Goal: Information Seeking & Learning: Learn about a topic

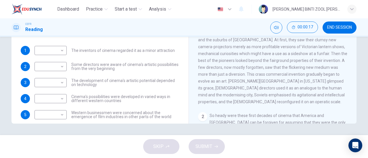
scroll to position [55, 0]
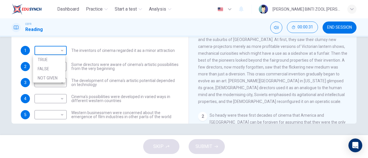
click at [58, 53] on body "Dashboard Practice Start a test Analysis English en ​ AMALEEN ZAHRA BINTI ZOOL …" at bounding box center [184, 79] width 368 height 158
click at [57, 59] on li "TRUE" at bounding box center [49, 59] width 32 height 9
type input "TRUE"
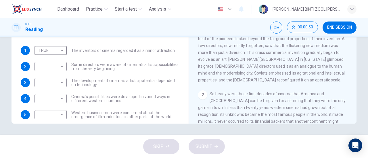
scroll to position [75, 0]
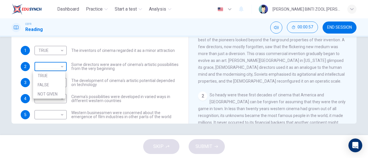
click at [62, 69] on body "Dashboard Practice Start a test Analysis English en ​ AMALEEN ZAHRA BINTI ZOOL …" at bounding box center [184, 79] width 368 height 158
click at [62, 83] on li "FALSE" at bounding box center [49, 84] width 32 height 9
type input "FALSE"
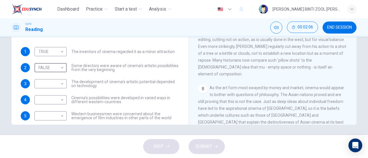
scroll to position [124, 0]
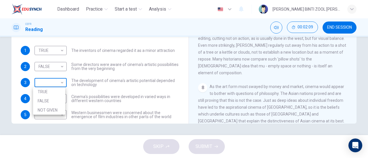
click at [60, 78] on body "Dashboard Practice Start a test Analysis English en ​ AMALEEN ZAHRA BINTI ZOOL …" at bounding box center [184, 79] width 368 height 158
click at [61, 107] on li "NOT GIVEN" at bounding box center [49, 110] width 32 height 9
type input "NOT GIVEN"
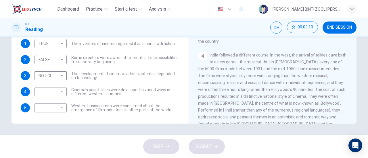
scroll to position [222, 0]
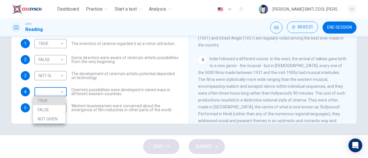
click at [55, 95] on body "Dashboard Practice Start a test Analysis English en ​ AMALEEN ZAHRA BINTI ZOOL …" at bounding box center [184, 79] width 368 height 158
click at [56, 99] on li "TRUE" at bounding box center [49, 100] width 32 height 9
type input "TRUE"
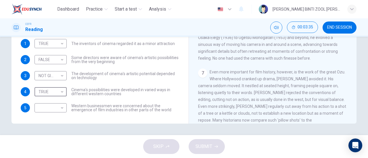
scroll to position [483, 0]
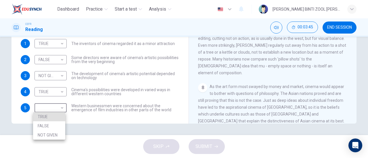
click at [48, 107] on body "Dashboard Practice Start a test Analysis English en ​ AMALEEN ZAHRA BINTI ZOOL …" at bounding box center [184, 79] width 368 height 158
click at [54, 126] on li "FALSE" at bounding box center [49, 125] width 32 height 9
type input "FALSE"
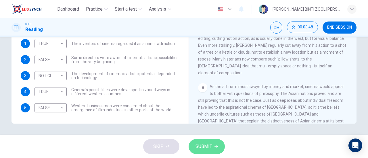
click at [217, 152] on button "SUBMIT" at bounding box center [206, 146] width 36 height 15
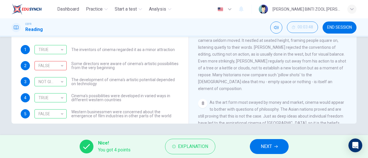
scroll to position [5, 0]
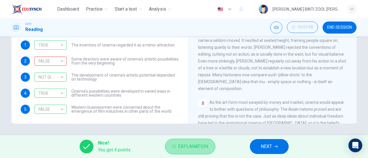
click at [189, 142] on button "Explanation" at bounding box center [190, 147] width 50 height 16
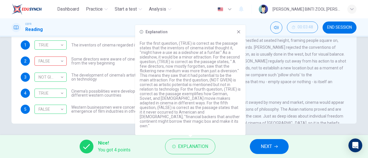
click at [238, 34] on icon at bounding box center [238, 32] width 5 height 5
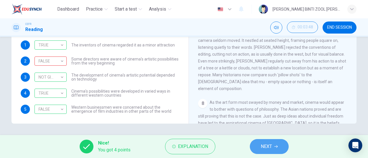
click at [263, 145] on span "NEXT" at bounding box center [265, 147] width 11 height 8
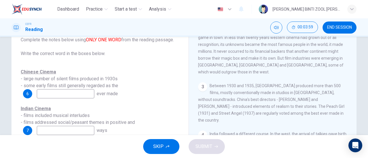
scroll to position [240, 0]
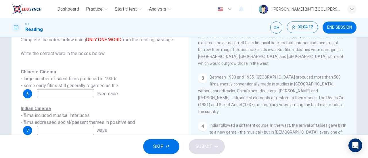
click at [75, 93] on input at bounding box center [65, 93] width 57 height 9
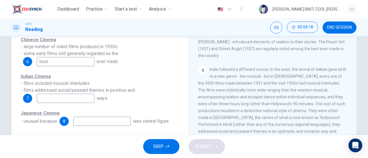
scroll to position [264, 0]
type input "best"
click at [84, 102] on input at bounding box center [65, 98] width 57 height 9
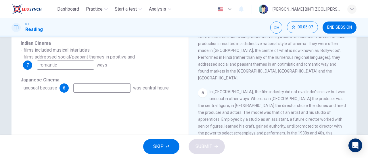
scroll to position [298, 0]
type input "romantic"
click at [116, 85] on input at bounding box center [101, 88] width 57 height 9
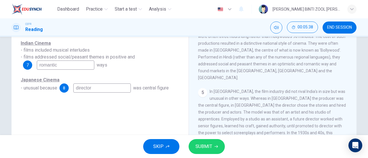
scroll to position [300, 0]
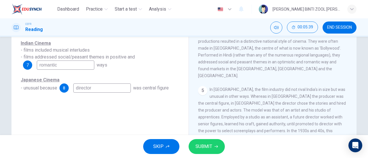
type input "director"
click at [212, 140] on button "SUBMIT" at bounding box center [206, 146] width 36 height 15
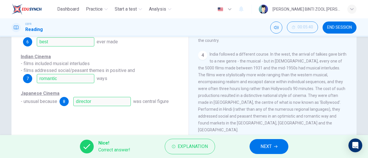
scroll to position [91, 0]
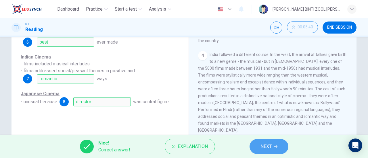
click at [263, 146] on span "NEXT" at bounding box center [265, 147] width 11 height 8
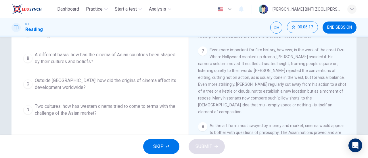
scroll to position [85, 0]
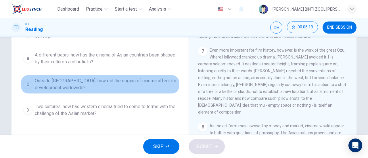
click at [122, 88] on span "Outside Asia: how did the origins of cinema affect its development worldwide?" at bounding box center [106, 85] width 142 height 14
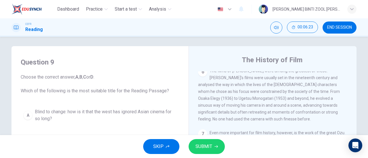
scroll to position [110, 0]
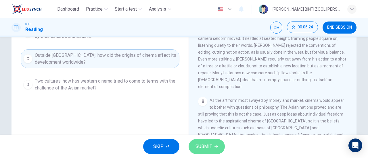
click at [200, 144] on span "SUBMIT" at bounding box center [203, 147] width 17 height 8
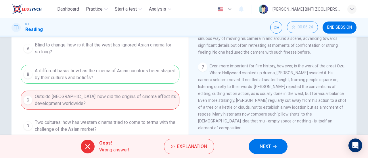
scroll to position [53, 0]
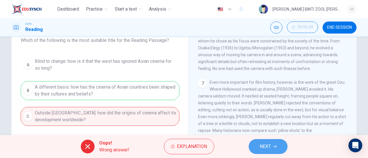
click at [263, 144] on span "NEXT" at bounding box center [264, 147] width 11 height 8
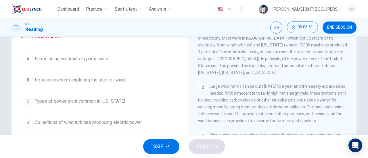
scroll to position [50, 0]
click at [148, 122] on button "D Collections of wind turbines producing electric power" at bounding box center [100, 122] width 159 height 14
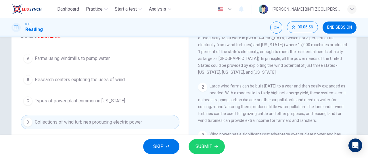
click at [206, 150] on span "SUBMIT" at bounding box center [203, 147] width 17 height 8
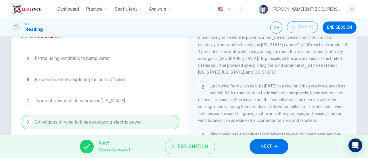
click at [272, 150] on button "NEXT" at bounding box center [268, 146] width 39 height 15
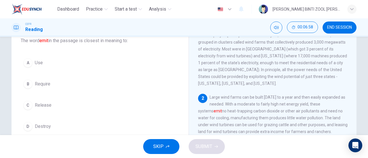
scroll to position [38, 0]
click at [137, 110] on button "C Release" at bounding box center [100, 105] width 159 height 14
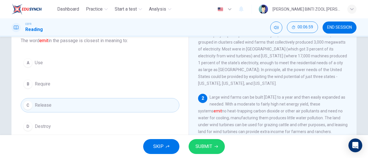
click at [214, 149] on button "SUBMIT" at bounding box center [206, 146] width 36 height 15
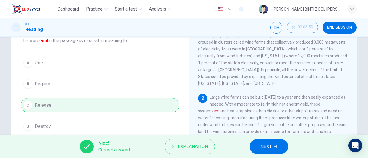
click at [283, 152] on button "NEXT" at bounding box center [268, 146] width 39 height 15
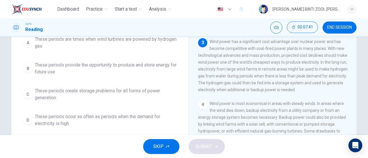
scroll to position [68, 0]
click at [151, 77] on button "B These periods provide the opportunity to produce and store energy for future …" at bounding box center [100, 68] width 159 height 19
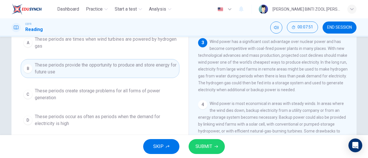
click at [213, 148] on button "SUBMIT" at bounding box center [206, 146] width 36 height 15
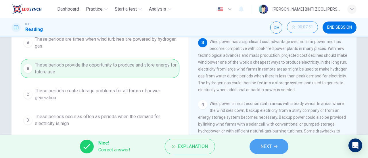
click at [272, 148] on button "NEXT" at bounding box center [268, 146] width 39 height 15
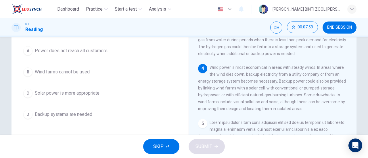
scroll to position [51, 0]
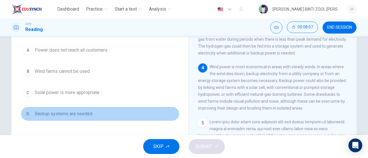
click at [157, 117] on button "D Backup systems are needed" at bounding box center [100, 114] width 159 height 14
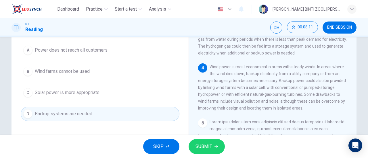
click at [210, 146] on span "SUBMIT" at bounding box center [203, 147] width 17 height 8
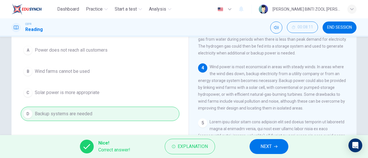
click at [277, 151] on button "NEXT" at bounding box center [268, 146] width 39 height 15
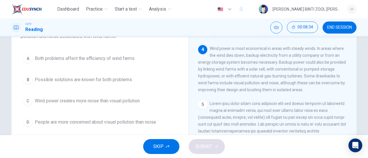
scroll to position [54, 0]
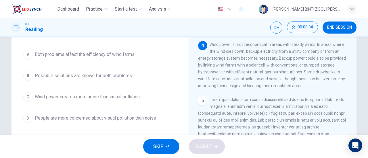
click at [162, 79] on button "B Possible solutions are known for both problems" at bounding box center [100, 76] width 159 height 14
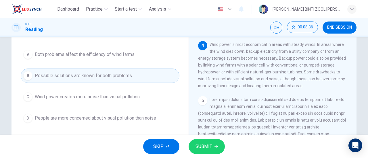
click at [207, 149] on span "SUBMIT" at bounding box center [203, 147] width 17 height 8
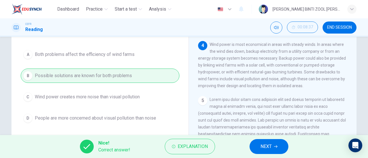
click at [282, 146] on button "NEXT" at bounding box center [268, 146] width 39 height 15
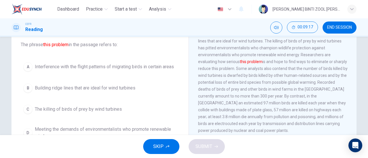
scroll to position [34, 0]
click at [158, 95] on button "B Building ridge lines that are ideal for wind turbines" at bounding box center [100, 89] width 159 height 14
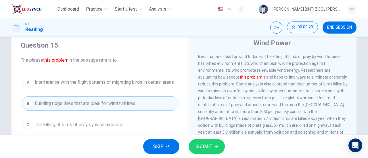
scroll to position [19, 0]
click at [157, 85] on span "Interference with the flight patterns of migrating birds in certain areas" at bounding box center [104, 82] width 139 height 7
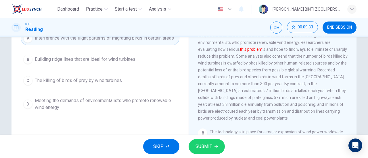
scroll to position [76, 0]
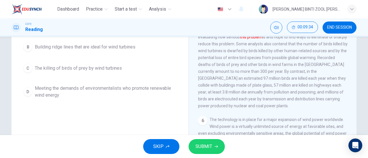
click at [211, 153] on button "SUBMIT" at bounding box center [206, 146] width 36 height 15
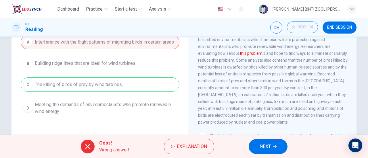
scroll to position [60, 0]
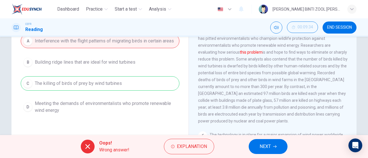
click at [280, 150] on button "NEXT" at bounding box center [267, 146] width 39 height 15
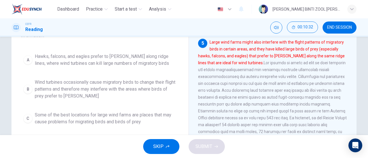
scroll to position [64, 0]
click at [141, 123] on span "Some of the best locations for large wind farms are places that may cause probl…" at bounding box center [106, 119] width 142 height 14
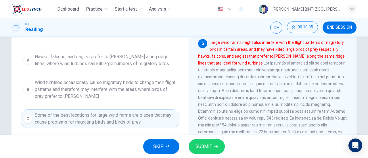
click at [206, 147] on span "SUBMIT" at bounding box center [203, 147] width 17 height 8
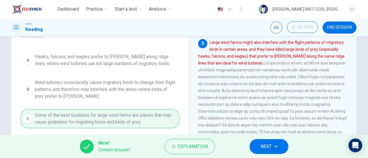
click at [277, 148] on icon "button" at bounding box center [275, 146] width 3 height 3
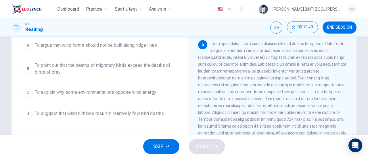
scroll to position [63, 0]
click at [160, 99] on button "C To explain why some environmentalists oppose wind energy" at bounding box center [100, 92] width 159 height 14
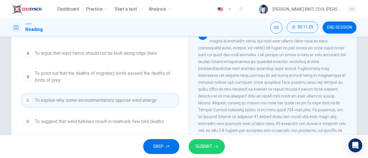
scroll to position [223, 0]
click at [125, 52] on span "To argue that wind farms should not be built along ridge lines" at bounding box center [96, 53] width 122 height 7
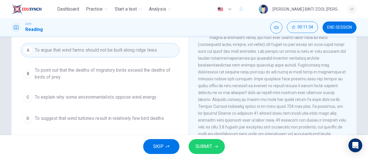
scroll to position [57, 0]
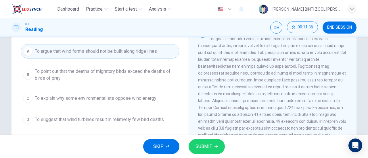
click at [204, 148] on span "SUBMIT" at bounding box center [203, 147] width 17 height 8
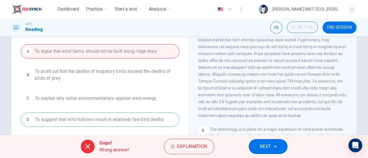
scroll to position [249, 0]
click at [198, 154] on button "Explanation" at bounding box center [189, 147] width 50 height 16
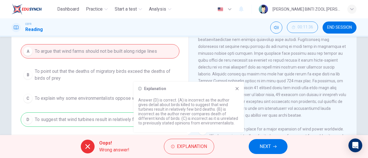
click at [271, 145] on span "NEXT" at bounding box center [264, 147] width 11 height 8
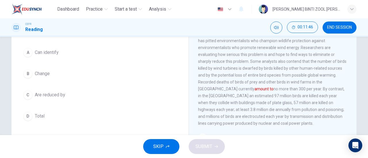
click at [130, 121] on button "D Total" at bounding box center [100, 116] width 159 height 14
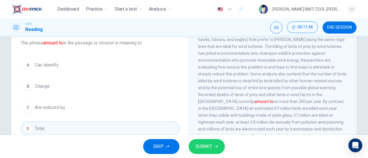
scroll to position [34, 0]
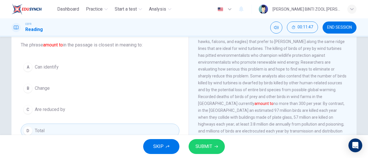
click at [208, 146] on span "SUBMIT" at bounding box center [203, 147] width 17 height 8
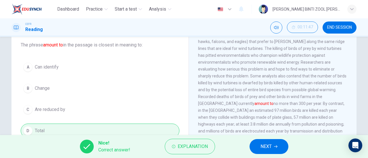
click at [280, 149] on button "NEXT" at bounding box center [268, 146] width 39 height 15
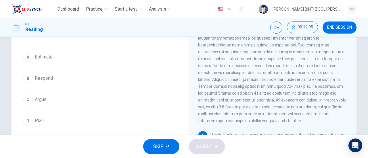
scroll to position [44, 0]
click at [42, 64] on button "A Estimate" at bounding box center [100, 57] width 159 height 14
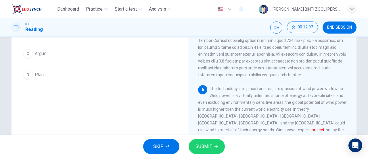
scroll to position [111, 0]
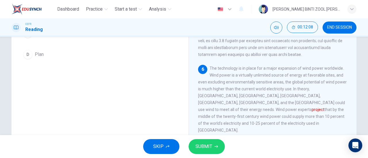
click at [202, 154] on button "SUBMIT" at bounding box center [206, 146] width 36 height 15
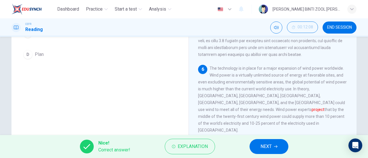
click at [284, 144] on button "NEXT" at bounding box center [268, 146] width 39 height 15
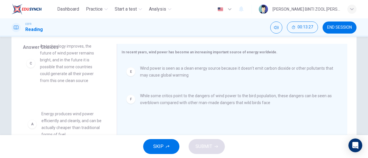
scroll to position [0, 0]
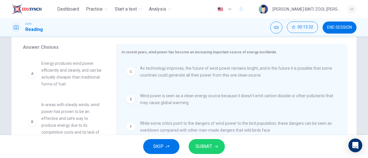
click at [206, 144] on span "SUBMIT" at bounding box center [203, 147] width 17 height 8
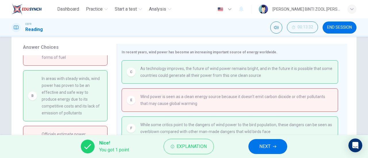
scroll to position [28, 0]
click at [268, 147] on span "NEXT" at bounding box center [264, 147] width 11 height 8
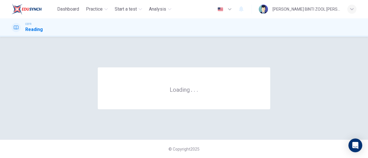
scroll to position [0, 0]
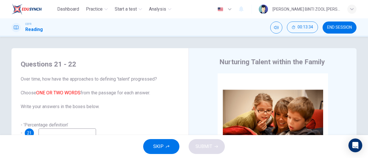
click at [339, 24] on button "END SESSION" at bounding box center [339, 28] width 34 height 12
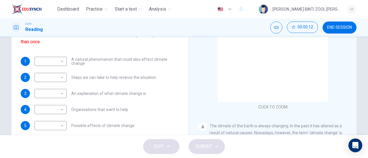
scroll to position [72, 0]
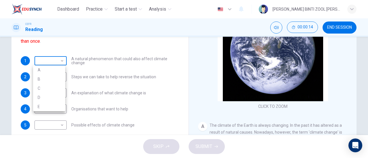
click at [53, 59] on body "Dashboard Practice Start a test Analysis English en ​ [PERSON_NAME] BINTI ZOOL …" at bounding box center [184, 79] width 368 height 158
click at [131, 82] on div at bounding box center [184, 79] width 368 height 158
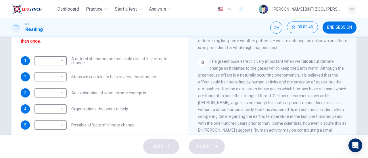
scroll to position [144, 0]
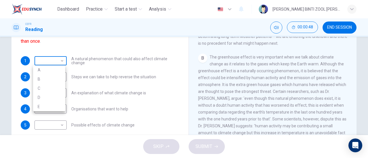
click at [54, 59] on body "Dashboard Practice Start a test Analysis English en ​ [PERSON_NAME] BINTI ZOOL …" at bounding box center [184, 79] width 368 height 158
click at [52, 78] on li "B" at bounding box center [49, 79] width 32 height 9
type input "B"
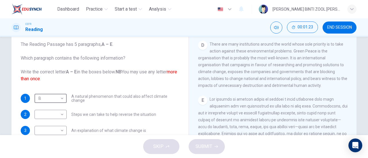
scroll to position [101, 0]
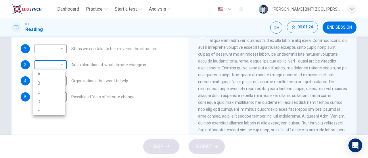
click at [57, 63] on body "Dashboard Practice Start a test Analysis English en ​ [PERSON_NAME] BINTI ZOOL …" at bounding box center [184, 79] width 368 height 158
click at [57, 74] on li "A" at bounding box center [49, 74] width 32 height 9
type input "A"
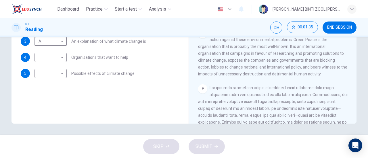
scroll to position [288, 0]
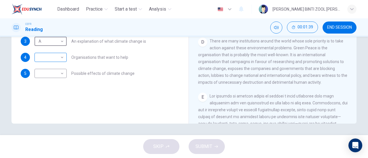
click at [57, 58] on body "Dashboard Practice Start a test Analysis English en ​ [PERSON_NAME] BINTI ZOOL …" at bounding box center [184, 79] width 368 height 158
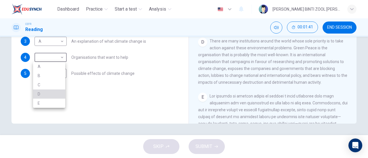
click at [50, 91] on li "D" at bounding box center [49, 94] width 32 height 9
type input "D"
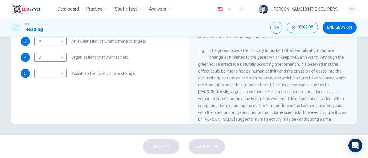
scroll to position [75, 0]
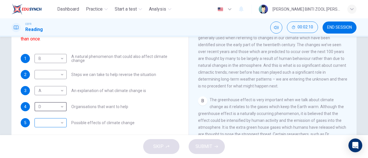
click at [45, 127] on body "Dashboard Practice Start a test Analysis English en ​ [PERSON_NAME] BINTI ZOOL …" at bounding box center [184, 79] width 368 height 158
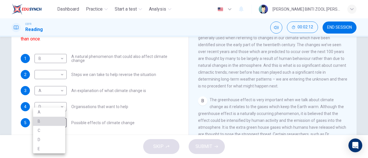
click at [45, 124] on li "B" at bounding box center [49, 121] width 32 height 9
type input "B"
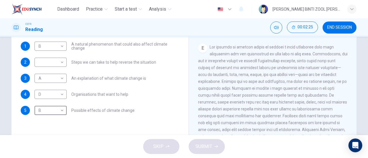
scroll to position [87, 0]
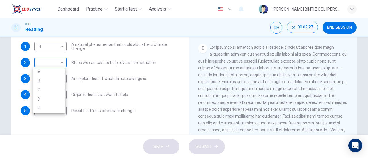
click at [41, 60] on body "Dashboard Practice Start a test Analysis English en ​ [PERSON_NAME] BINTI ZOOL …" at bounding box center [184, 79] width 368 height 158
click at [46, 107] on li "E" at bounding box center [49, 108] width 32 height 9
type input "E"
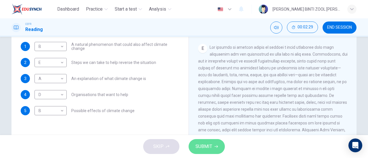
click at [217, 148] on icon "button" at bounding box center [215, 146] width 3 height 3
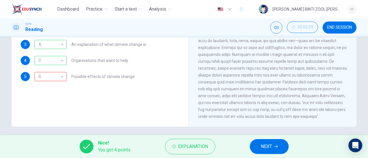
scroll to position [121, 0]
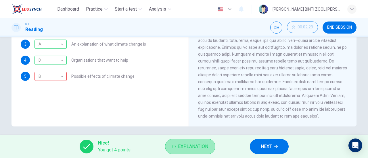
click at [179, 146] on span "Explanation" at bounding box center [193, 147] width 30 height 8
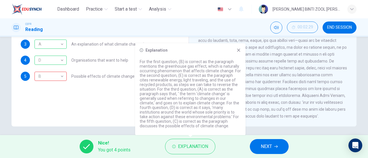
click at [240, 48] on icon at bounding box center [238, 50] width 5 height 5
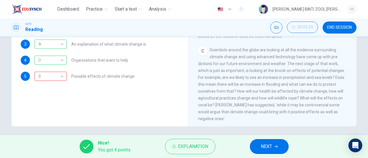
scroll to position [206, 0]
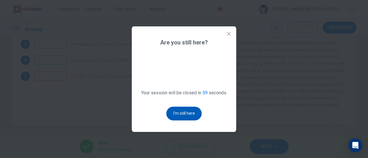
click at [188, 113] on button "I'm still here" at bounding box center [183, 114] width 35 height 14
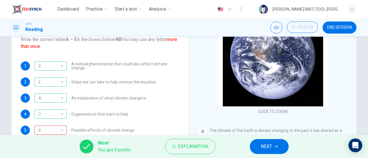
scroll to position [67, 0]
click at [275, 148] on button "NEXT" at bounding box center [269, 146] width 39 height 15
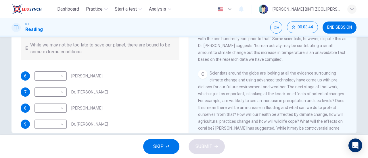
scroll to position [117, 0]
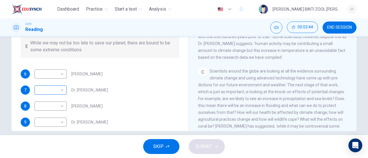
click at [58, 92] on body "Dashboard Practice Start a test Analysis English en ​ [PERSON_NAME] BINTI ZOOL …" at bounding box center [184, 79] width 368 height 158
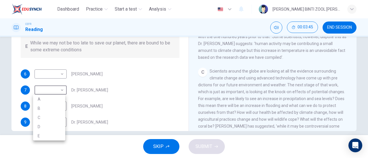
click at [49, 120] on li "C" at bounding box center [49, 117] width 32 height 9
type input "C"
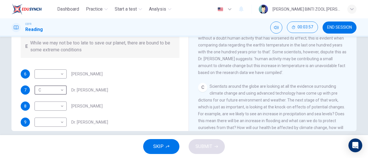
scroll to position [117, 0]
click at [59, 123] on body "Dashboard Practice Start a test Analysis English en ​ [PERSON_NAME] BINTI ZOOL …" at bounding box center [184, 79] width 368 height 158
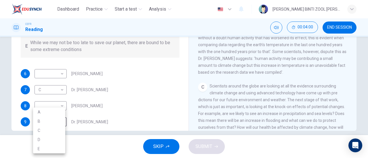
click at [53, 123] on li "B" at bounding box center [49, 121] width 32 height 9
type input "B"
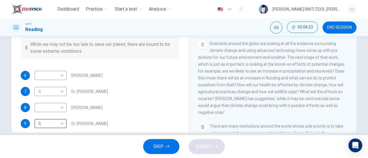
scroll to position [124, 0]
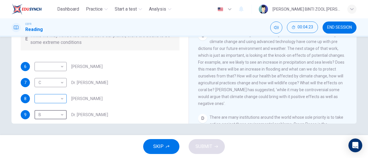
click at [56, 102] on body "Dashboard Practice Start a test Analysis English en ​ [PERSON_NAME] BINTI ZOOL …" at bounding box center [184, 79] width 368 height 158
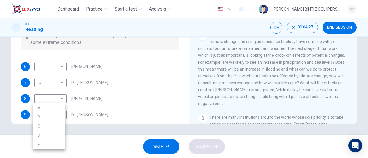
click at [311, 106] on div at bounding box center [184, 79] width 368 height 158
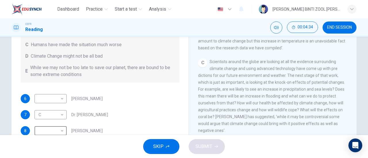
scroll to position [92, 0]
click at [63, 101] on body "Dashboard Practice Start a test Analysis English en ​ [PERSON_NAME] BINTI ZOOL …" at bounding box center [184, 79] width 368 height 158
click at [59, 138] on li "D" at bounding box center [49, 135] width 32 height 9
type input "D"
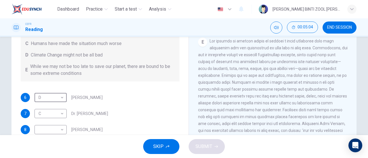
scroll to position [124, 0]
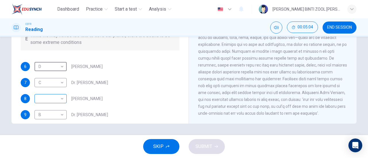
click at [59, 101] on body "Dashboard Practice Start a test Analysis English en ​ [PERSON_NAME] BINTI ZOOL …" at bounding box center [184, 79] width 368 height 158
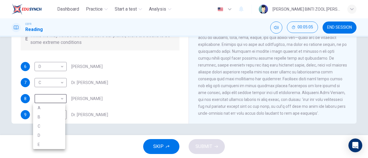
click at [59, 111] on li "A" at bounding box center [49, 107] width 32 height 9
type input "A"
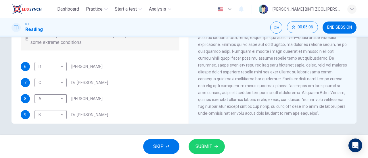
click at [208, 145] on span "SUBMIT" at bounding box center [203, 147] width 17 height 8
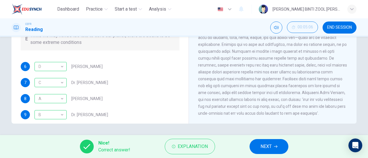
click at [276, 143] on button "NEXT" at bounding box center [268, 146] width 39 height 15
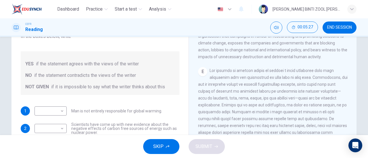
scroll to position [95, 0]
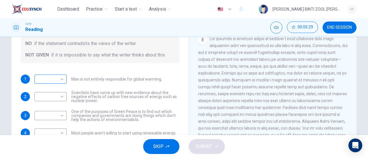
click at [60, 82] on body "Dashboard Practice Start a test Analysis English en ​ [PERSON_NAME] BINTI ZOOL …" at bounding box center [184, 79] width 368 height 158
click at [62, 91] on li "YES" at bounding box center [49, 88] width 32 height 9
type input "YES"
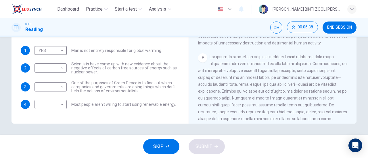
scroll to position [327, 0]
click at [60, 107] on body "Dashboard Practice Start a test Analysis English en ​ [PERSON_NAME] BINTI ZOOL …" at bounding box center [184, 79] width 368 height 158
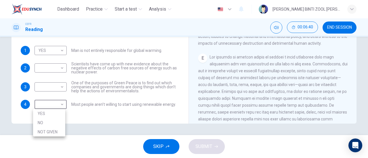
click at [62, 134] on li "NOT GIVEN" at bounding box center [49, 132] width 32 height 9
type input "NOT GIVEN"
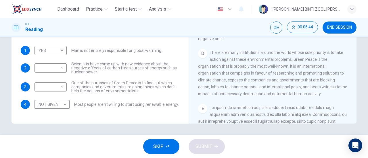
scroll to position [276, 0]
click at [59, 91] on body "Dashboard Practice Start a test Analysis English en ​ [PERSON_NAME] BINTI ZOOL …" at bounding box center [184, 79] width 368 height 158
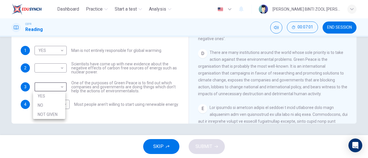
click at [59, 96] on li "YES" at bounding box center [49, 96] width 32 height 9
type input "YES"
click at [61, 67] on body "Dashboard Practice Start a test Analysis English en ​ [PERSON_NAME] BINTI ZOOL …" at bounding box center [184, 79] width 368 height 158
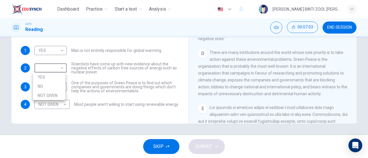
click at [63, 87] on li "NO" at bounding box center [49, 86] width 32 height 9
type input "NO"
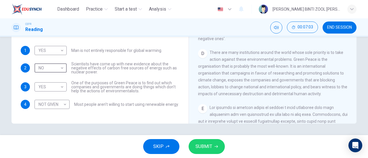
click at [213, 151] on button "SUBMIT" at bounding box center [206, 146] width 36 height 15
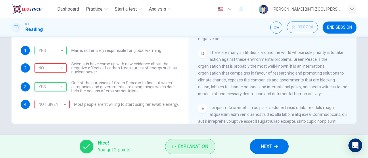
click at [175, 149] on button "Explanation" at bounding box center [190, 147] width 50 height 16
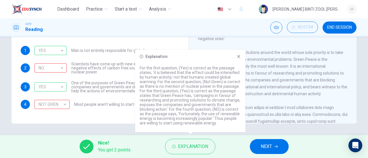
click at [238, 58] on icon at bounding box center [238, 56] width 5 height 5
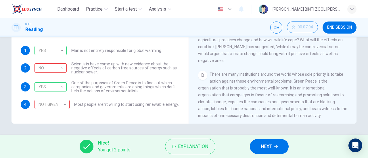
scroll to position [248, 0]
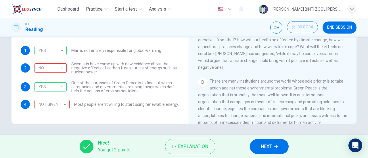
click at [274, 140] on button "NEXT" at bounding box center [269, 146] width 39 height 15
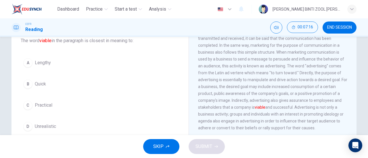
scroll to position [38, 0]
click at [145, 109] on button "C Practical" at bounding box center [100, 106] width 159 height 14
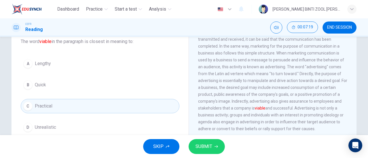
click at [213, 148] on button "SUBMIT" at bounding box center [206, 146] width 36 height 15
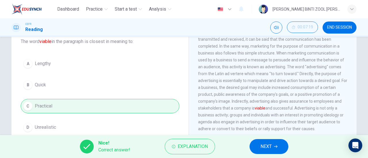
click at [270, 152] on button "NEXT" at bounding box center [268, 146] width 39 height 15
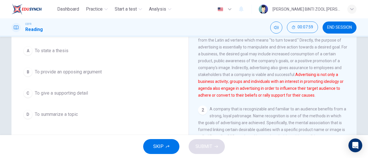
scroll to position [84, 0]
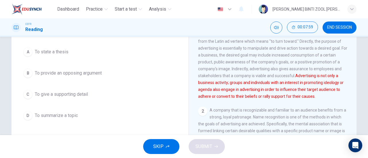
click at [159, 99] on button "C To give a supporting detail" at bounding box center [100, 94] width 159 height 14
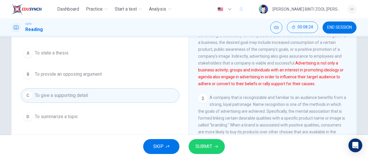
scroll to position [86, 0]
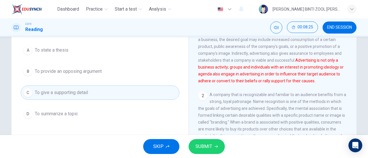
click at [199, 152] on button "SUBMIT" at bounding box center [206, 146] width 36 height 15
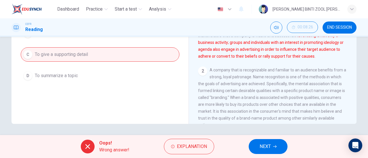
scroll to position [123, 0]
click at [267, 148] on span "NEXT" at bounding box center [264, 147] width 11 height 8
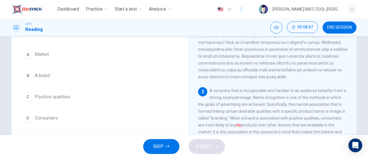
scroll to position [47, 0]
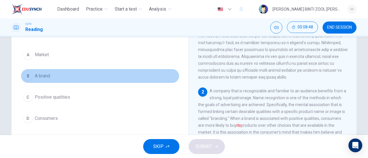
click at [109, 74] on button "B A brand" at bounding box center [100, 76] width 159 height 14
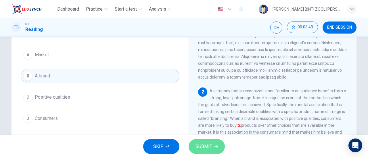
click at [209, 151] on button "SUBMIT" at bounding box center [206, 146] width 36 height 15
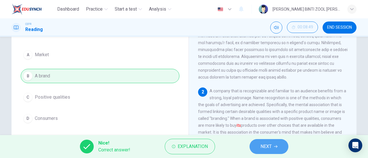
click at [262, 152] on button "NEXT" at bounding box center [268, 146] width 39 height 15
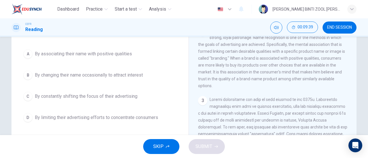
scroll to position [55, 0]
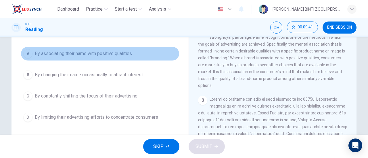
click at [151, 55] on button "A By associating their name with positive qualities" at bounding box center [100, 54] width 159 height 14
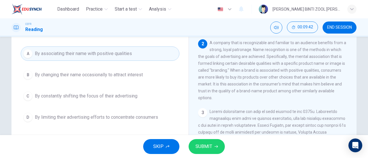
scroll to position [96, 0]
click at [201, 143] on span "SUBMIT" at bounding box center [203, 147] width 17 height 8
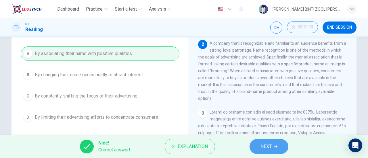
click at [269, 148] on span "NEXT" at bounding box center [265, 147] width 11 height 8
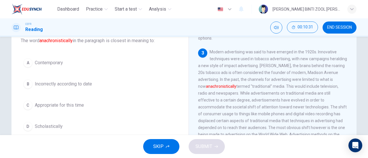
scroll to position [39, 0]
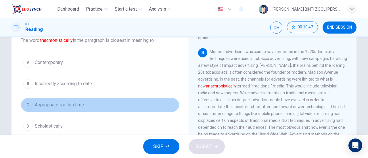
click at [109, 108] on button "C Appropriate for this time" at bounding box center [100, 105] width 159 height 14
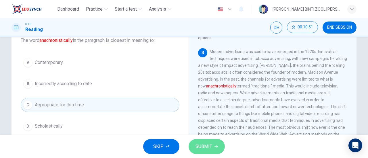
click at [215, 144] on button "SUBMIT" at bounding box center [206, 146] width 36 height 15
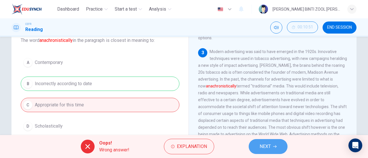
click at [259, 146] on span "NEXT" at bounding box center [264, 147] width 11 height 8
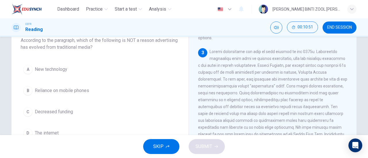
click at [111, 66] on button "A New technology" at bounding box center [100, 69] width 159 height 14
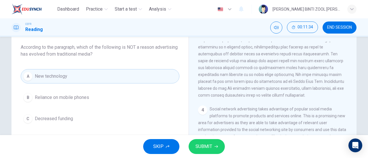
scroll to position [31, 0]
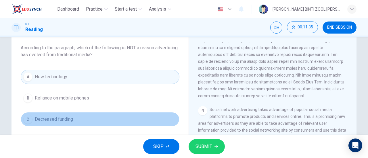
click at [165, 121] on button "C Decreased funding" at bounding box center [100, 119] width 159 height 14
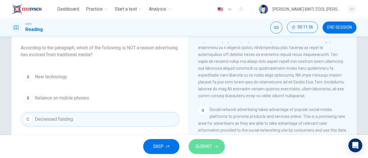
click at [202, 146] on span "SUBMIT" at bounding box center [203, 147] width 17 height 8
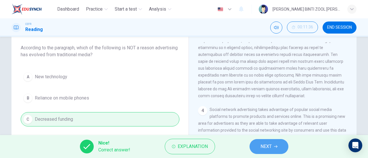
click at [261, 148] on span "NEXT" at bounding box center [265, 147] width 11 height 8
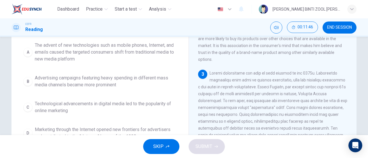
scroll to position [48, 0]
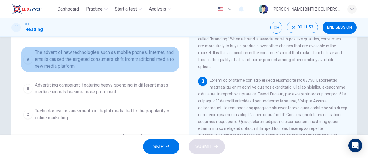
click at [143, 64] on span "The advent of new technologies such as mobile phones, Internet, and emails caus…" at bounding box center [106, 59] width 142 height 21
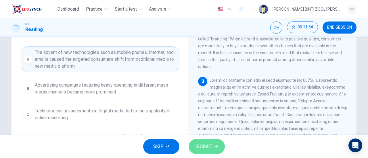
click at [213, 142] on button "SUBMIT" at bounding box center [206, 146] width 36 height 15
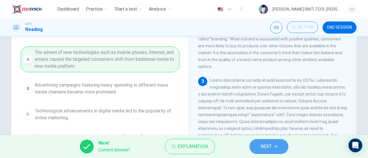
click at [275, 152] on button "NEXT" at bounding box center [268, 146] width 39 height 15
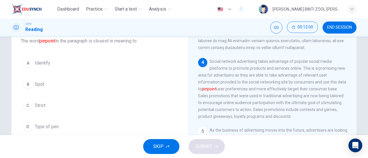
scroll to position [38, 0]
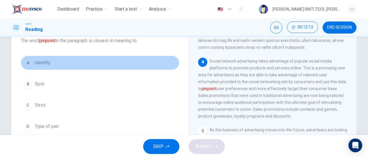
click at [117, 68] on button "A Identify" at bounding box center [100, 63] width 159 height 14
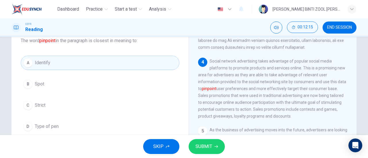
click at [209, 144] on span "SUBMIT" at bounding box center [203, 147] width 17 height 8
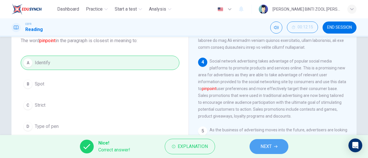
click at [262, 151] on button "NEXT" at bounding box center [268, 146] width 39 height 15
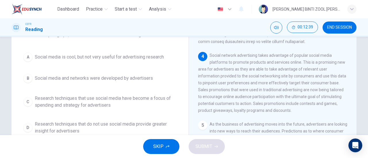
scroll to position [40, 0]
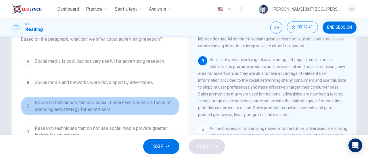
click at [99, 105] on span "Research techniques that use social media have become a focus of spending and s…" at bounding box center [106, 106] width 142 height 14
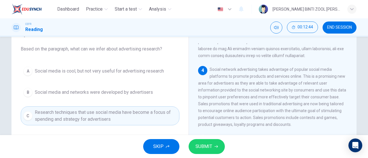
scroll to position [30, 0]
click at [200, 144] on span "SUBMIT" at bounding box center [203, 147] width 17 height 8
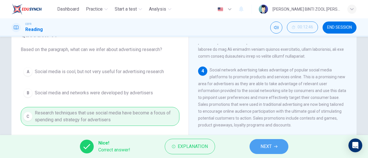
click at [264, 145] on span "NEXT" at bounding box center [265, 147] width 11 height 8
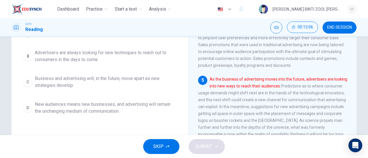
scroll to position [68, 0]
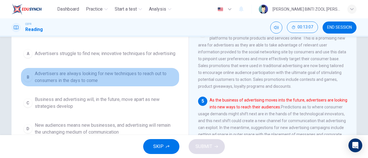
click at [149, 82] on span "Advertisers are always looking for new techniques to reach out to consumers in …" at bounding box center [106, 77] width 142 height 14
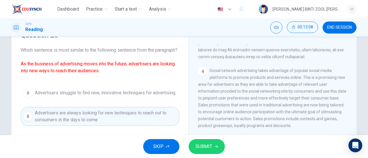
scroll to position [29, 0]
click at [202, 150] on span "SUBMIT" at bounding box center [203, 147] width 17 height 8
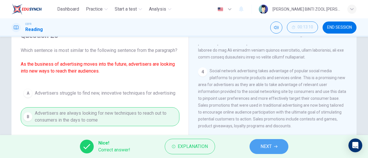
click at [262, 146] on span "NEXT" at bounding box center [265, 147] width 11 height 8
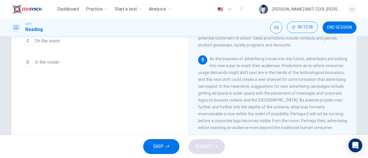
scroll to position [110, 0]
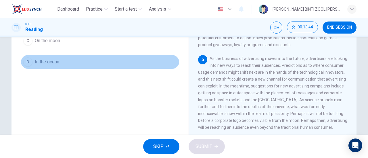
click at [119, 66] on button "D In the ocean" at bounding box center [100, 62] width 159 height 14
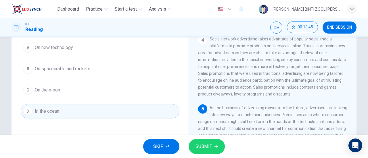
scroll to position [52, 0]
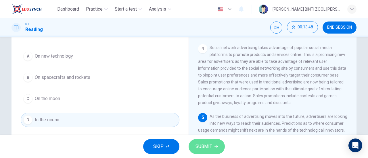
click at [210, 150] on span "SUBMIT" at bounding box center [203, 147] width 17 height 8
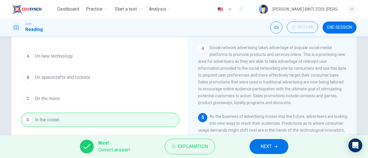
click at [271, 144] on span "NEXT" at bounding box center [265, 147] width 11 height 8
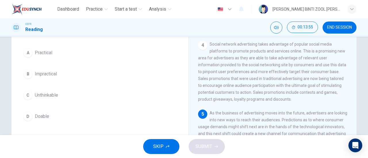
scroll to position [48, 0]
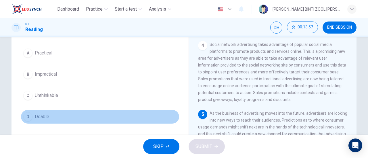
click at [101, 119] on button "D Doable" at bounding box center [100, 117] width 159 height 14
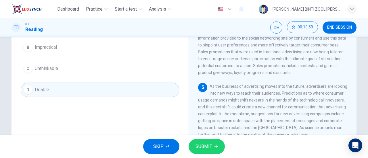
scroll to position [124, 0]
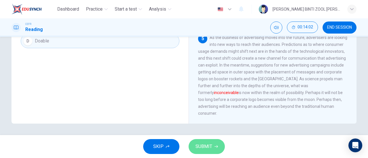
click at [208, 141] on button "SUBMIT" at bounding box center [206, 146] width 36 height 15
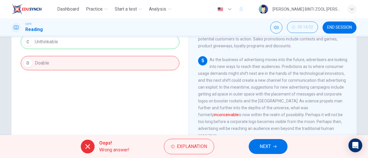
scroll to position [102, 0]
click at [267, 148] on span "NEXT" at bounding box center [264, 147] width 11 height 8
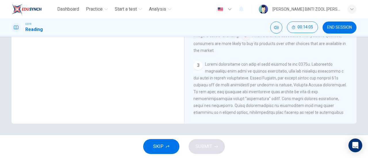
scroll to position [74, 0]
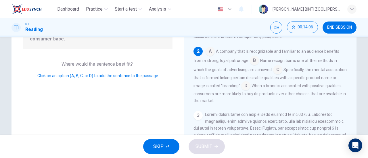
click at [212, 55] on input at bounding box center [209, 51] width 9 height 9
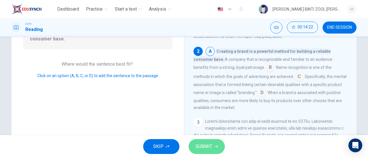
click at [221, 146] on button "SUBMIT" at bounding box center [206, 146] width 36 height 15
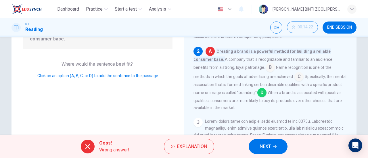
click at [280, 144] on button "NEXT" at bounding box center [267, 146] width 39 height 15
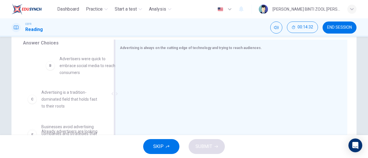
scroll to position [28, 0]
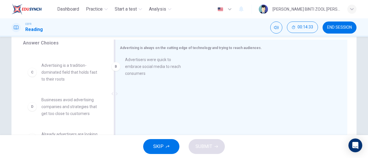
drag, startPoint x: 76, startPoint y: 73, endPoint x: 164, endPoint y: 72, distance: 87.6
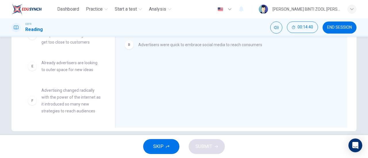
scroll to position [117, 0]
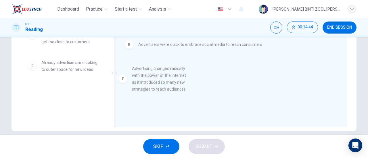
drag, startPoint x: 79, startPoint y: 108, endPoint x: 180, endPoint y: 83, distance: 104.6
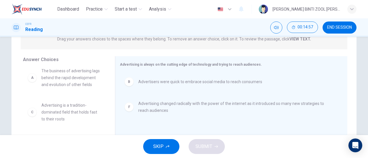
scroll to position [5, 0]
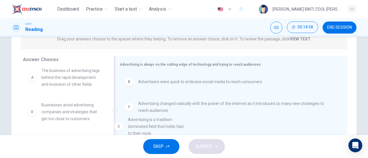
drag, startPoint x: 83, startPoint y: 114, endPoint x: 176, endPoint y: 123, distance: 93.4
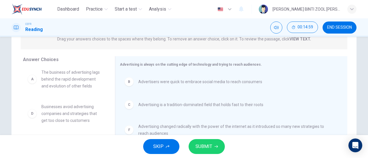
click at [211, 143] on span "SUBMIT" at bounding box center [203, 147] width 17 height 8
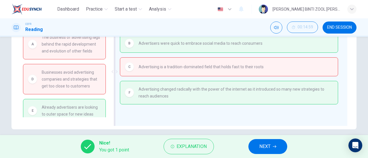
scroll to position [0, 0]
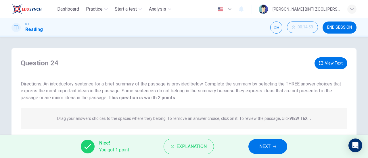
click at [275, 145] on icon "button" at bounding box center [274, 146] width 3 height 3
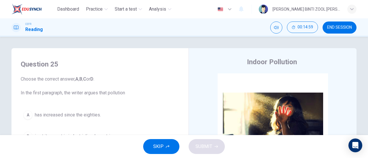
click at [339, 29] on span "END SESSION" at bounding box center [339, 27] width 25 height 5
